Goal: Task Accomplishment & Management: Use online tool/utility

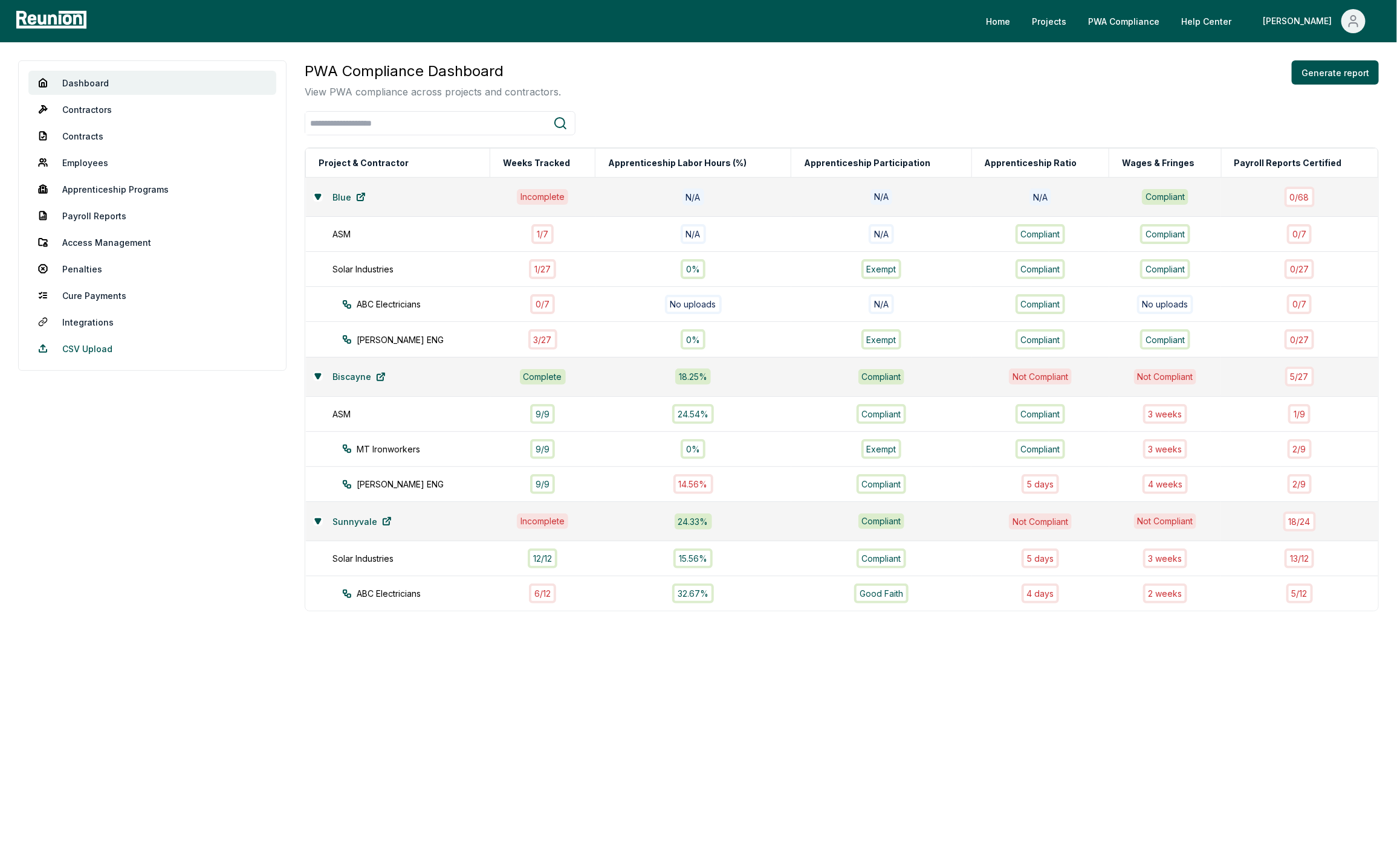
click at [103, 344] on link "CSV Upload" at bounding box center [152, 349] width 248 height 25
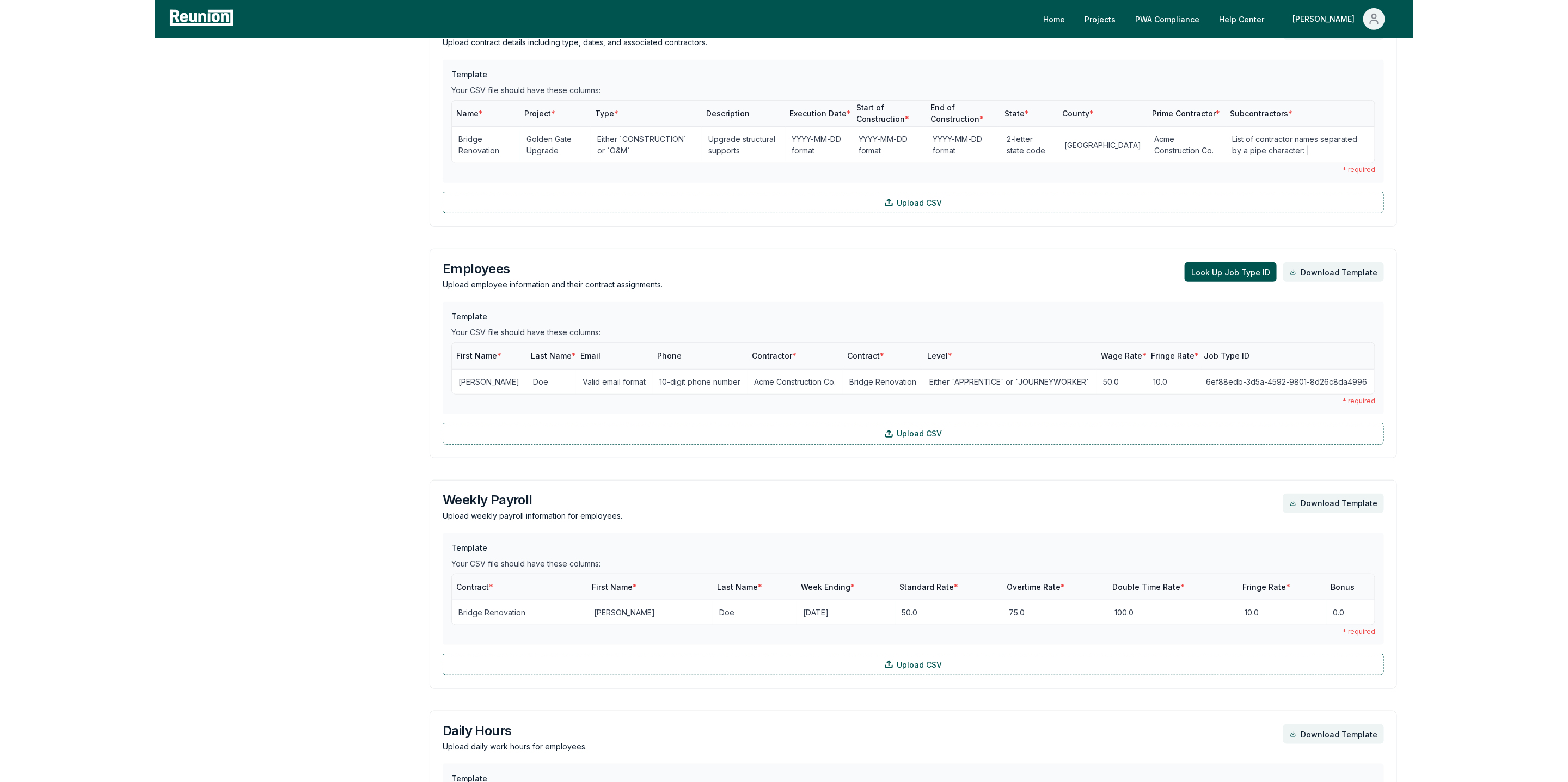
scroll to position [343, 0]
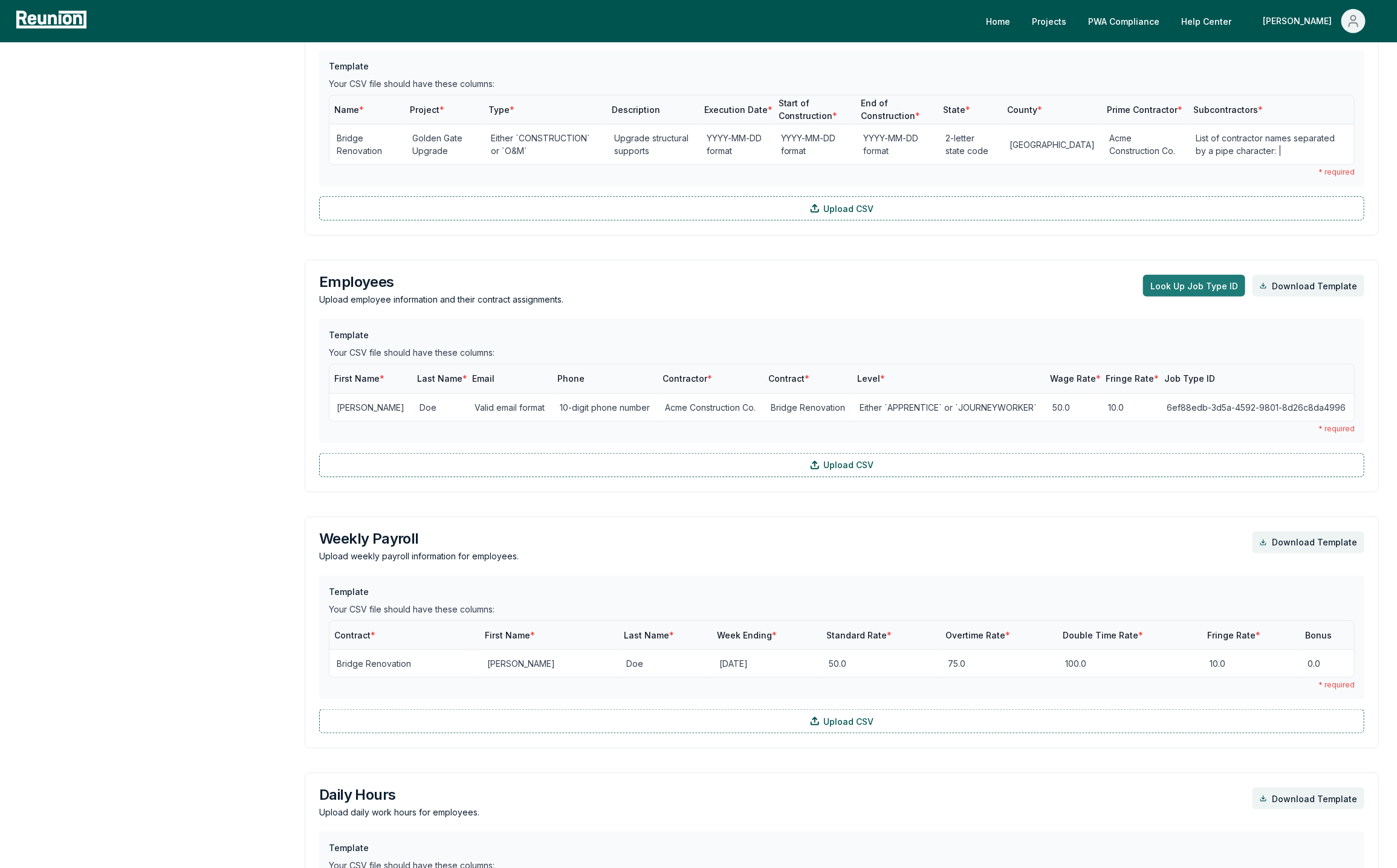
click at [1160, 286] on button "Look Up Job Type ID" at bounding box center [1195, 286] width 102 height 22
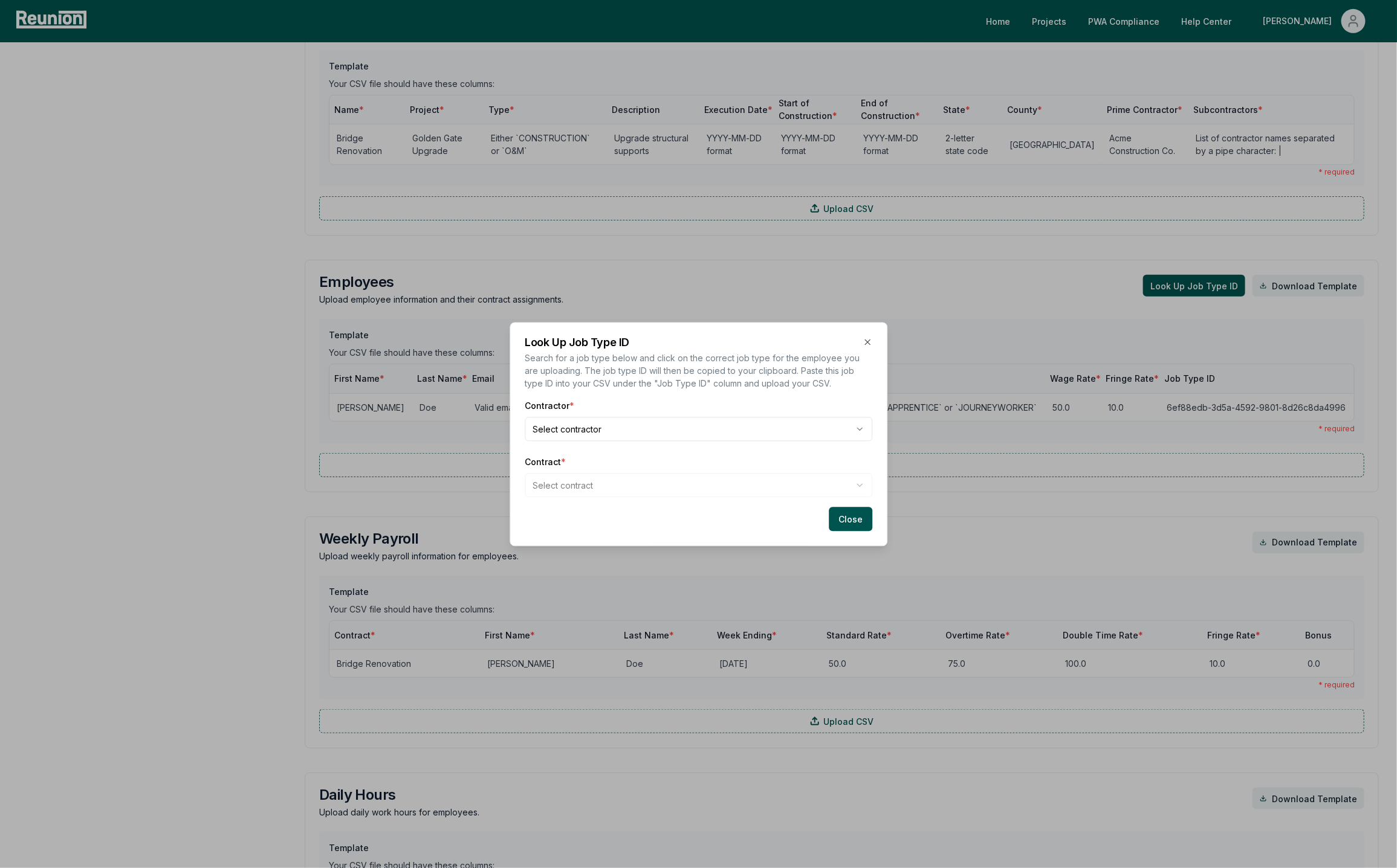
click at [570, 424] on body "Please visit us on your desktop We're working on making our marketplace mobile-…" at bounding box center [698, 370] width 1397 height 1501
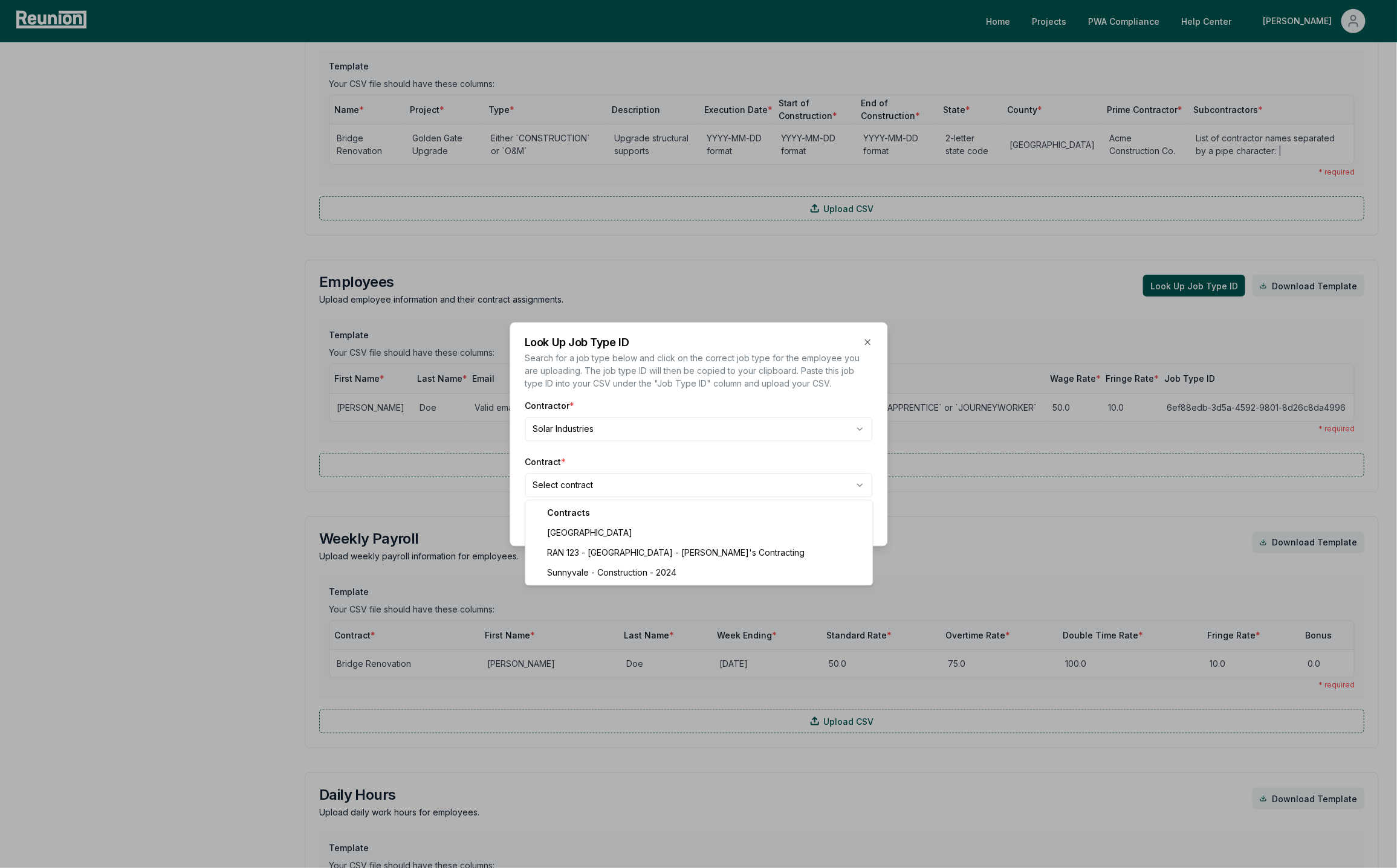
click at [583, 486] on body "Please visit us on your desktop We're working on making our marketplace mobile-…" at bounding box center [698, 370] width 1397 height 1501
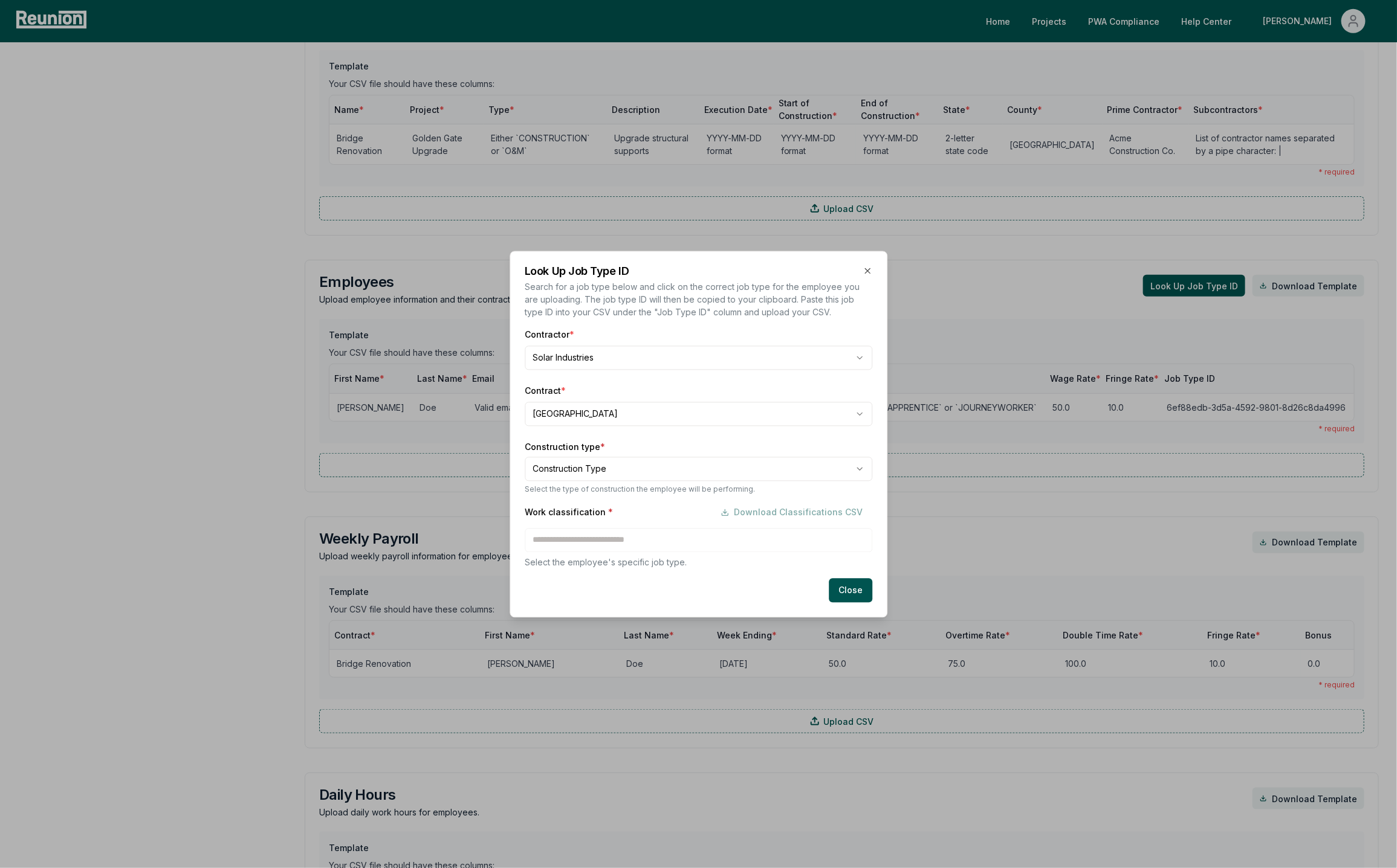
click at [587, 475] on body "Please visit us on your desktop We're working on making our marketplace mobile-…" at bounding box center [698, 370] width 1397 height 1501
click at [678, 542] on div "Work classification * Download Classifications CSV Select the employee's specif…" at bounding box center [699, 534] width 348 height 68
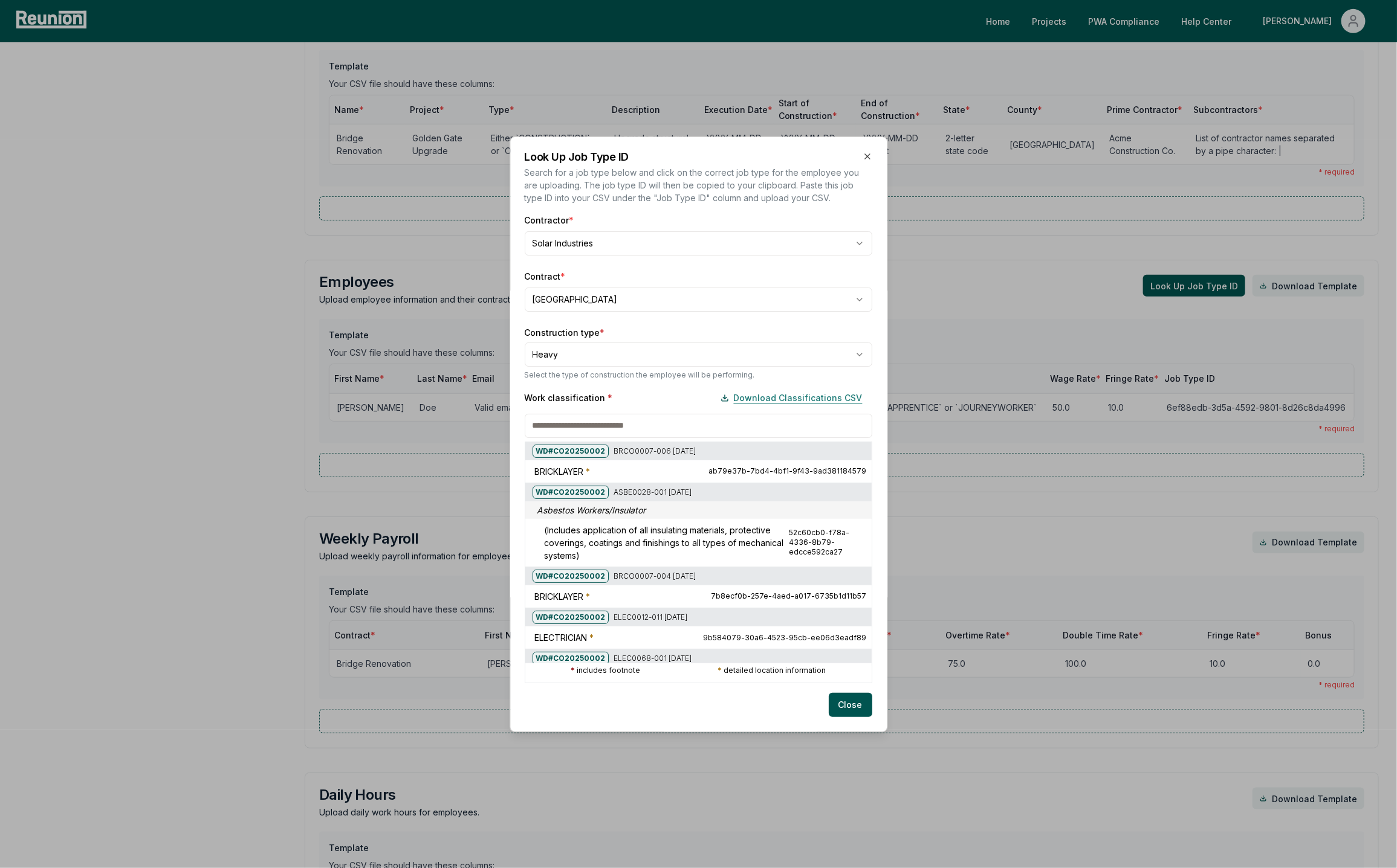
click at [826, 398] on button "Download Classifications CSV" at bounding box center [791, 398] width 161 height 25
click at [851, 705] on div at bounding box center [525, 325] width 1397 height 868
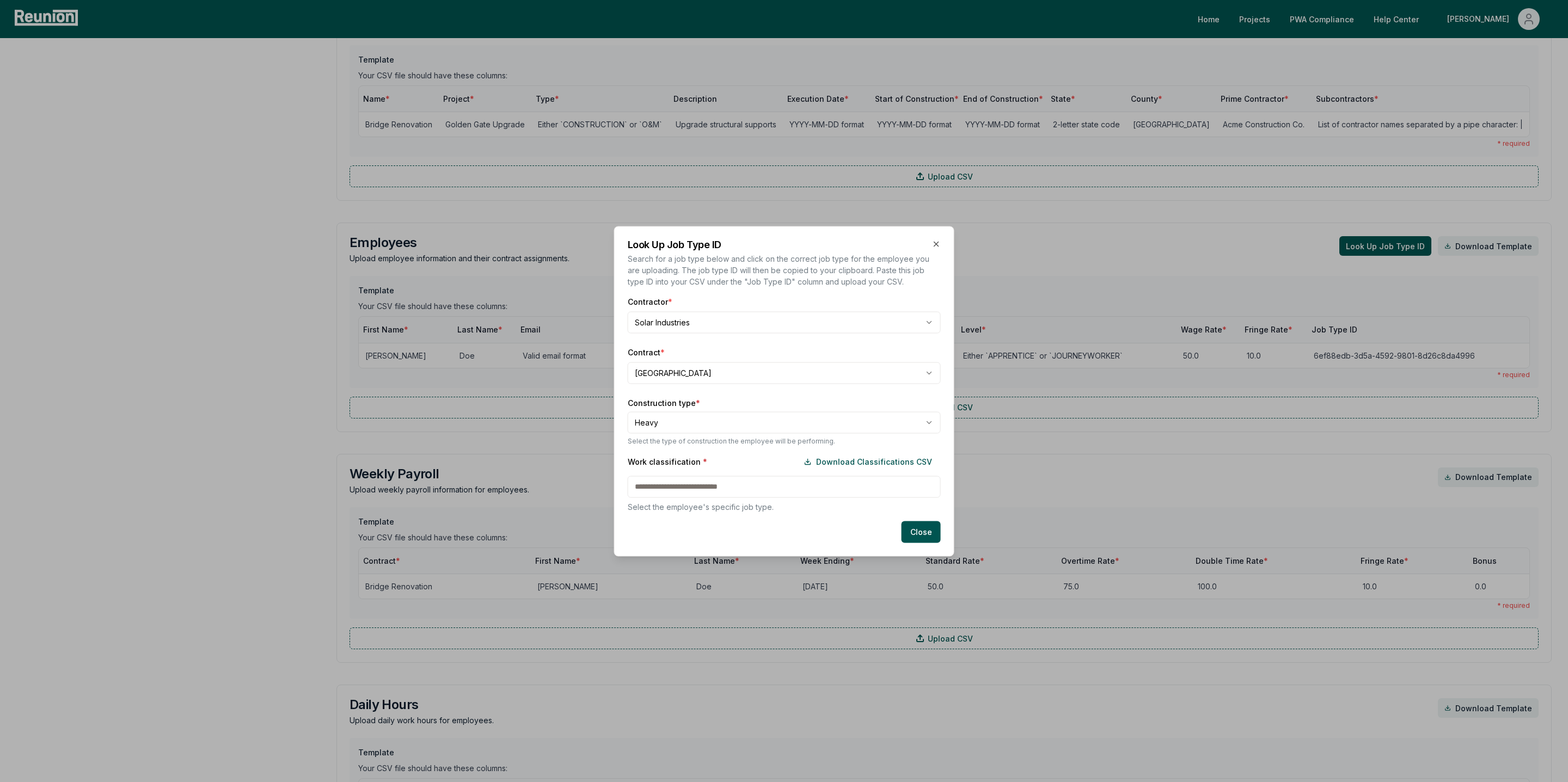
click at [1547, 8] on div at bounding box center [784, 391] width 1568 height 782
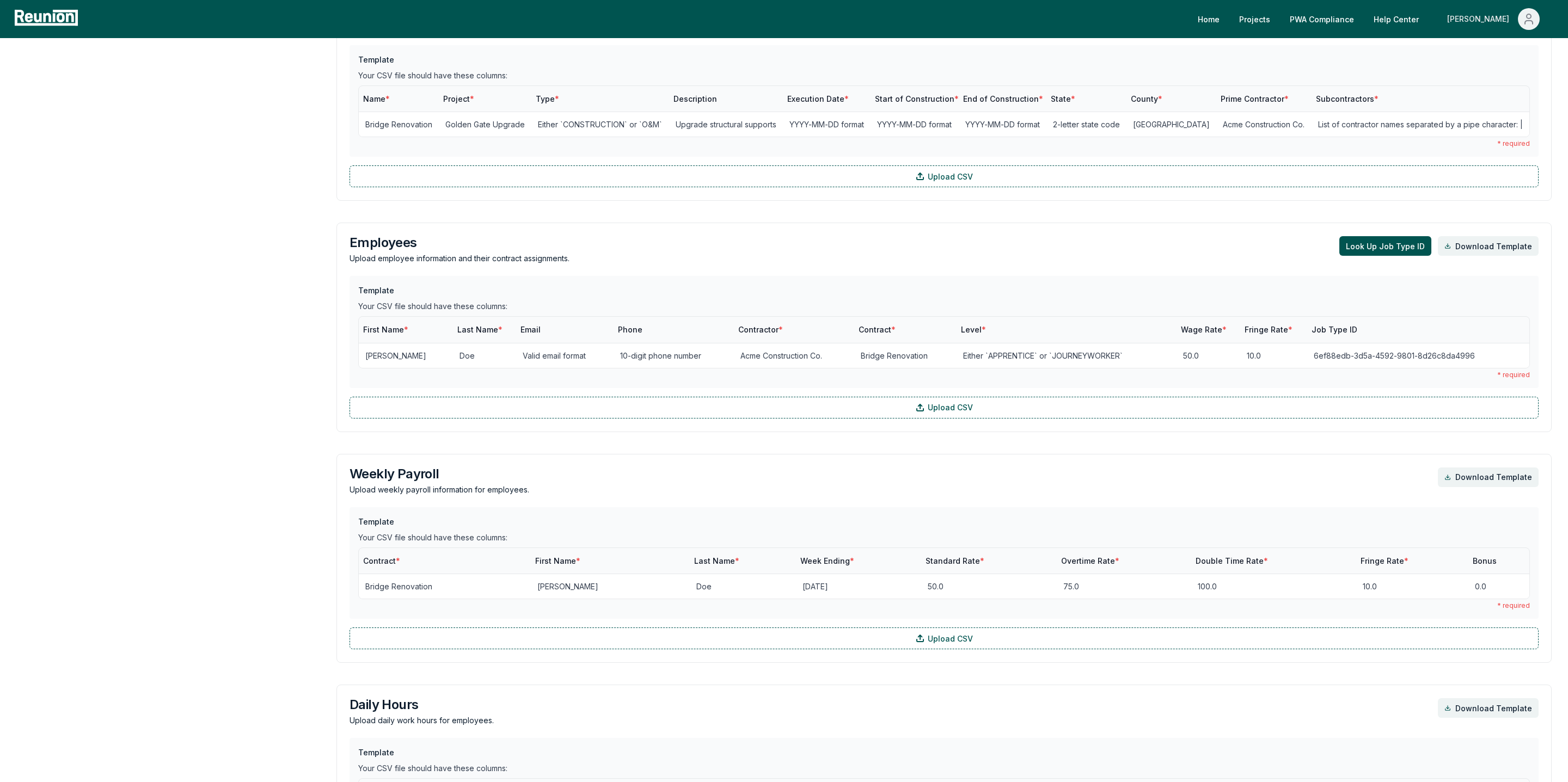
click at [1511, 16] on div "[PERSON_NAME]" at bounding box center [1480, 19] width 66 height 22
click at [1493, 101] on div "Log out" at bounding box center [1505, 89] width 104 height 31
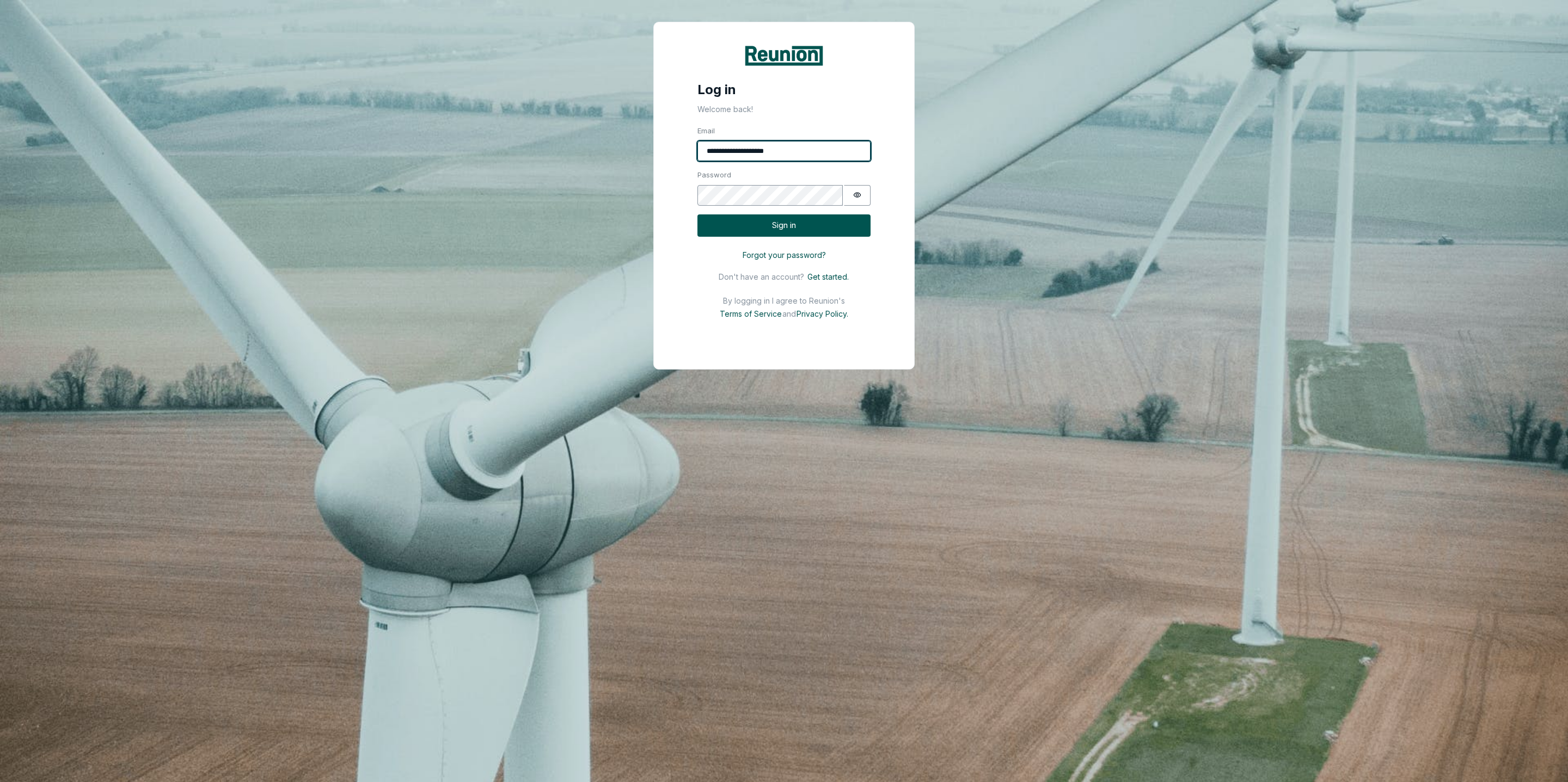
click at [753, 151] on input "**********" at bounding box center [784, 151] width 173 height 21
type input "**********"
click at [784, 234] on button "Sign in" at bounding box center [784, 225] width 173 height 22
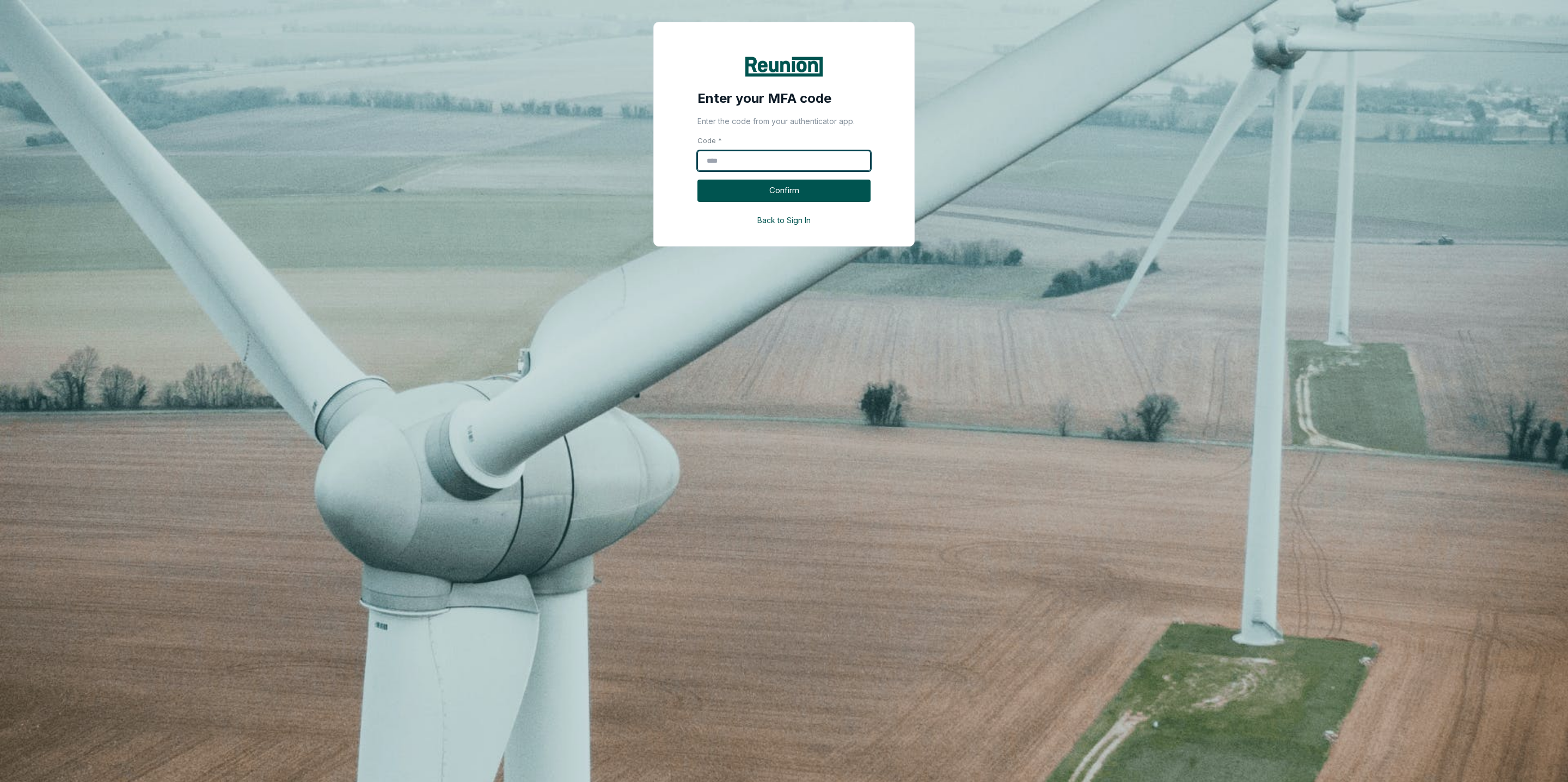
click at [758, 153] on input "Code *" at bounding box center [784, 161] width 173 height 21
type input "******"
click at [771, 191] on button "Confirm" at bounding box center [784, 190] width 173 height 22
